Goal: Task Accomplishment & Management: Manage account settings

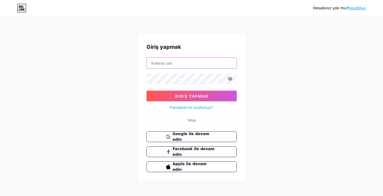
type input "[EMAIL_ADDRESS][DOMAIN_NAME]"
click at [230, 80] on icon at bounding box center [230, 78] width 5 height 3
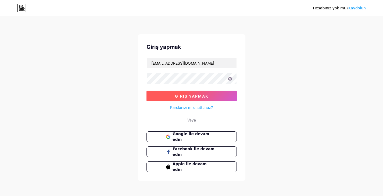
click at [208, 96] on button "Giriş yapmak" at bounding box center [191, 96] width 90 height 11
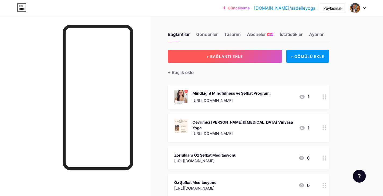
click at [248, 56] on button "+ BAĞLANTI EKLE" at bounding box center [225, 56] width 114 height 13
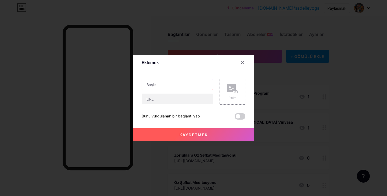
click at [180, 87] on input "text" at bounding box center [177, 84] width 71 height 11
type input "Online [MEDICAL_DATA][PERSON_NAME]&Yin Yoga Sınıfı"
click at [156, 101] on input "text" at bounding box center [177, 99] width 71 height 11
paste input "[URL][DOMAIN_NAME]"
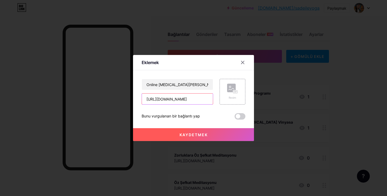
scroll to position [0, 18]
type input "[URL][DOMAIN_NAME]"
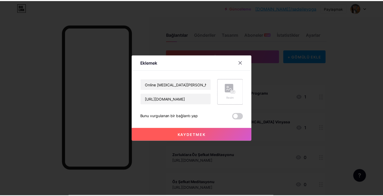
scroll to position [0, 0]
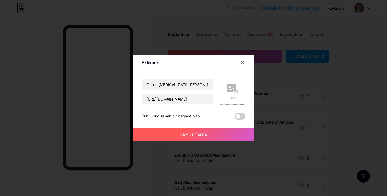
click at [232, 89] on icon at bounding box center [231, 89] width 5 height 2
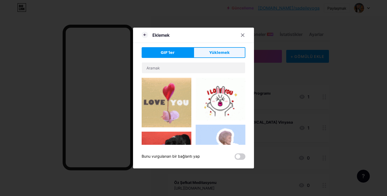
click at [209, 55] on font "Yüklemek" at bounding box center [219, 53] width 20 height 4
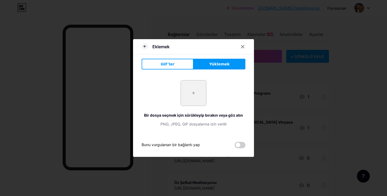
click at [196, 98] on input "file" at bounding box center [193, 93] width 25 height 25
type input "C:\fakepath\Insta gonderi (Instagram Gönderisi (45)).png"
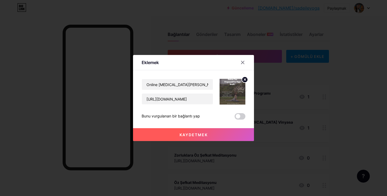
click at [194, 133] on font "Kaydetmek" at bounding box center [194, 135] width 28 height 5
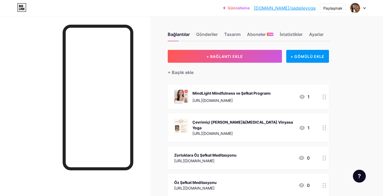
click at [302, 9] on font "[DOMAIN_NAME]/sadeileyoga" at bounding box center [285, 7] width 62 height 5
